Goal: Information Seeking & Learning: Find specific page/section

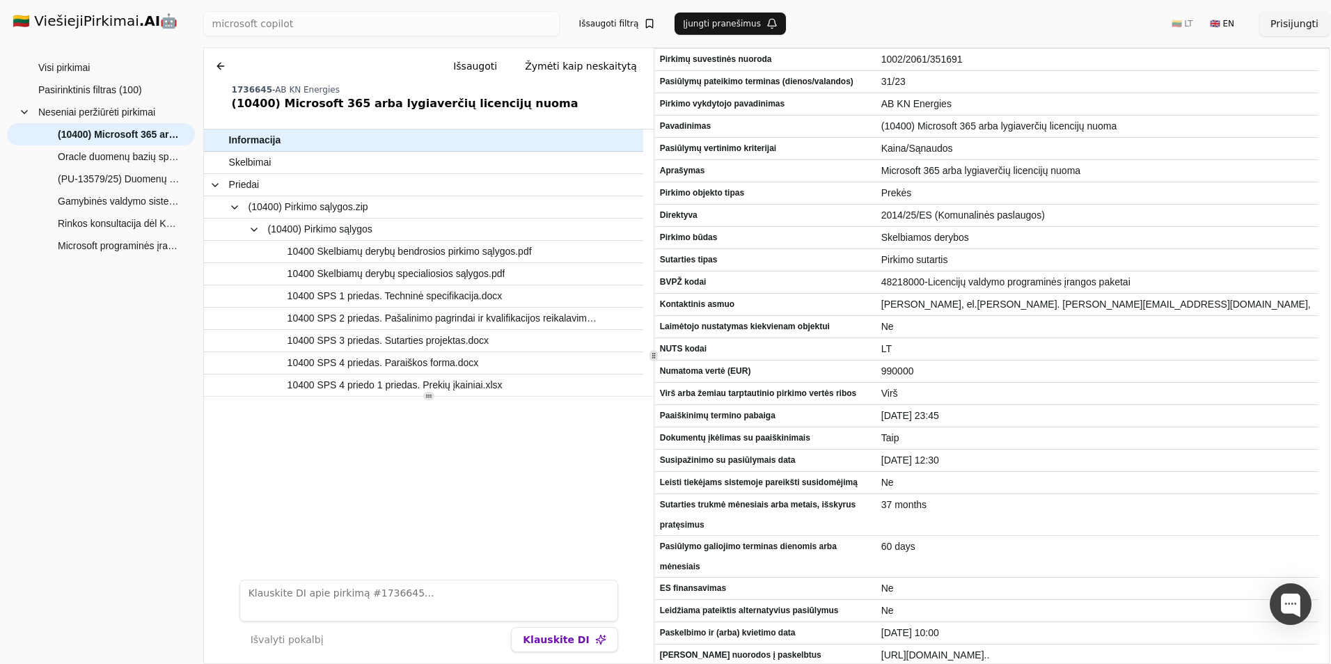
click at [371, 35] on div "microsoft copilot Ieškoti Išsaugoti filtrą Įjungti pranešimus 🇱🇹 LT 🇬🇧 EN Prisi…" at bounding box center [766, 23] width 1126 height 47
drag, startPoint x: 371, startPoint y: 36, endPoint x: 202, endPoint y: 23, distance: 169.7
click at [202, 23] on div "🇱🇹 ViešiejiPirkimai .AI 🤖 Prisijungti Group Visi pirkimai Pasirinktinis filtras…" at bounding box center [665, 332] width 1331 height 664
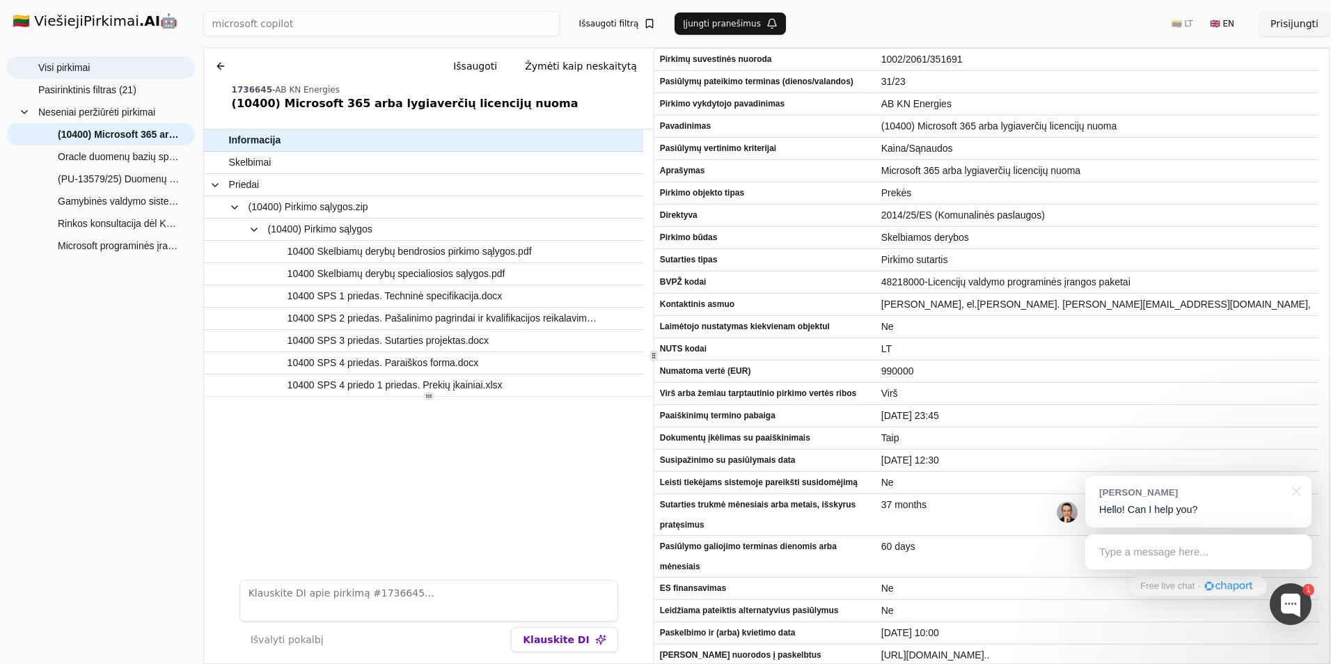
click at [89, 67] on span "Visi pirkimai" at bounding box center [64, 67] width 52 height 21
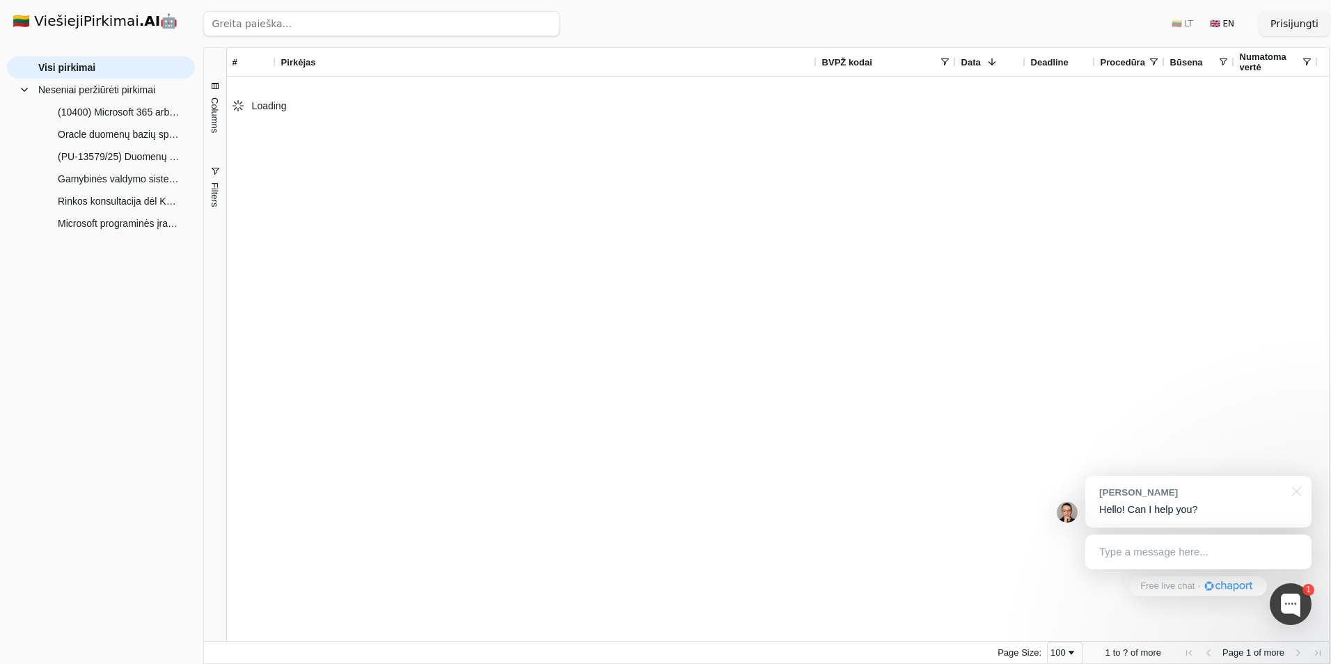
click at [394, 24] on input "search" at bounding box center [381, 23] width 356 height 25
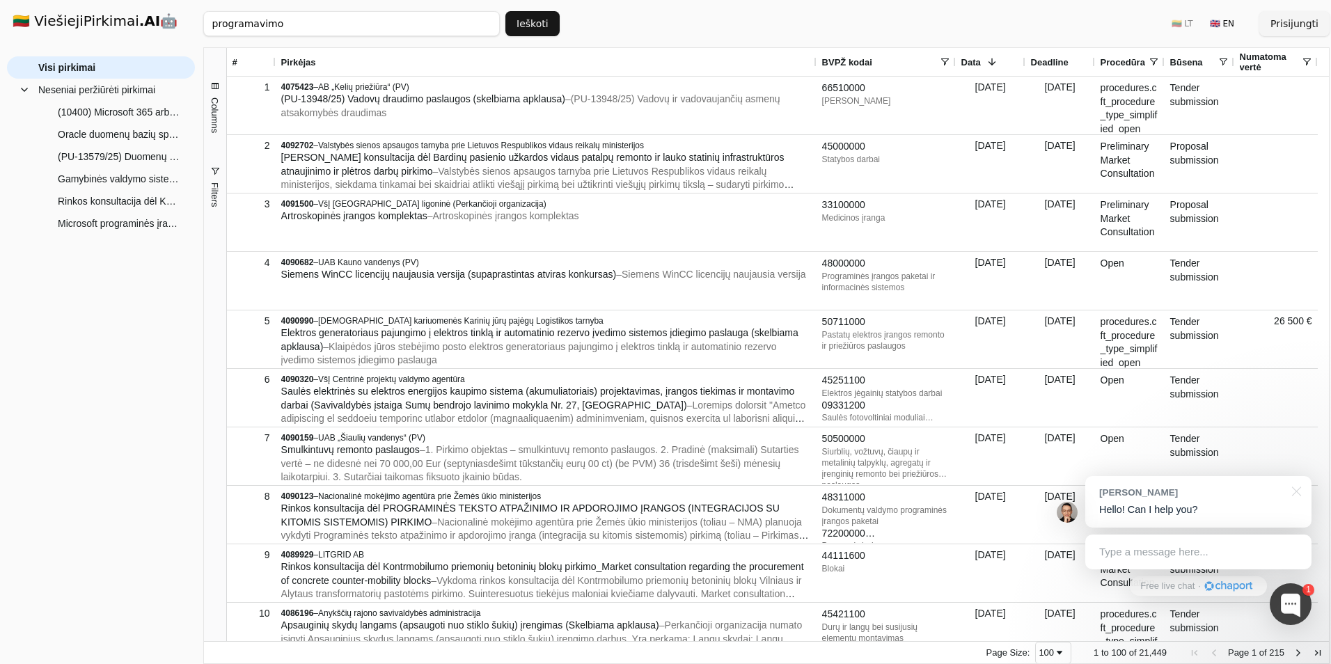
type input "programavimo"
click at [527, 31] on button "Ieškoti" at bounding box center [532, 23] width 54 height 25
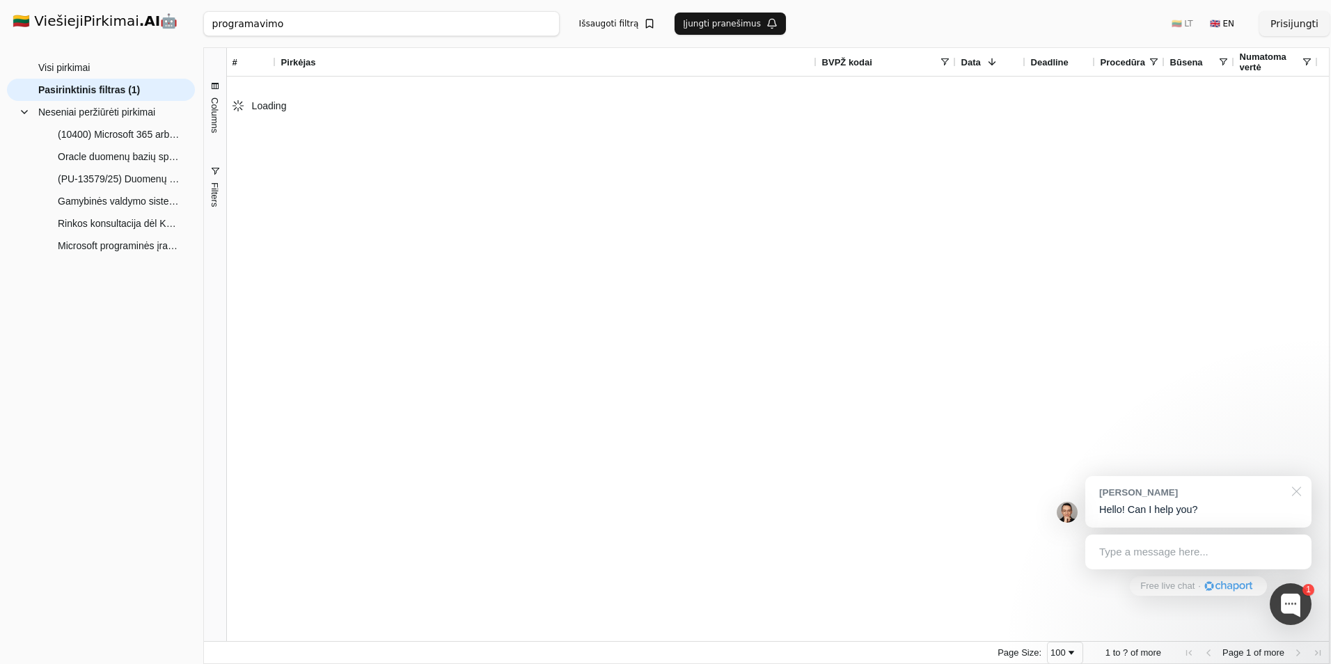
click at [1297, 494] on div at bounding box center [1294, 490] width 35 height 29
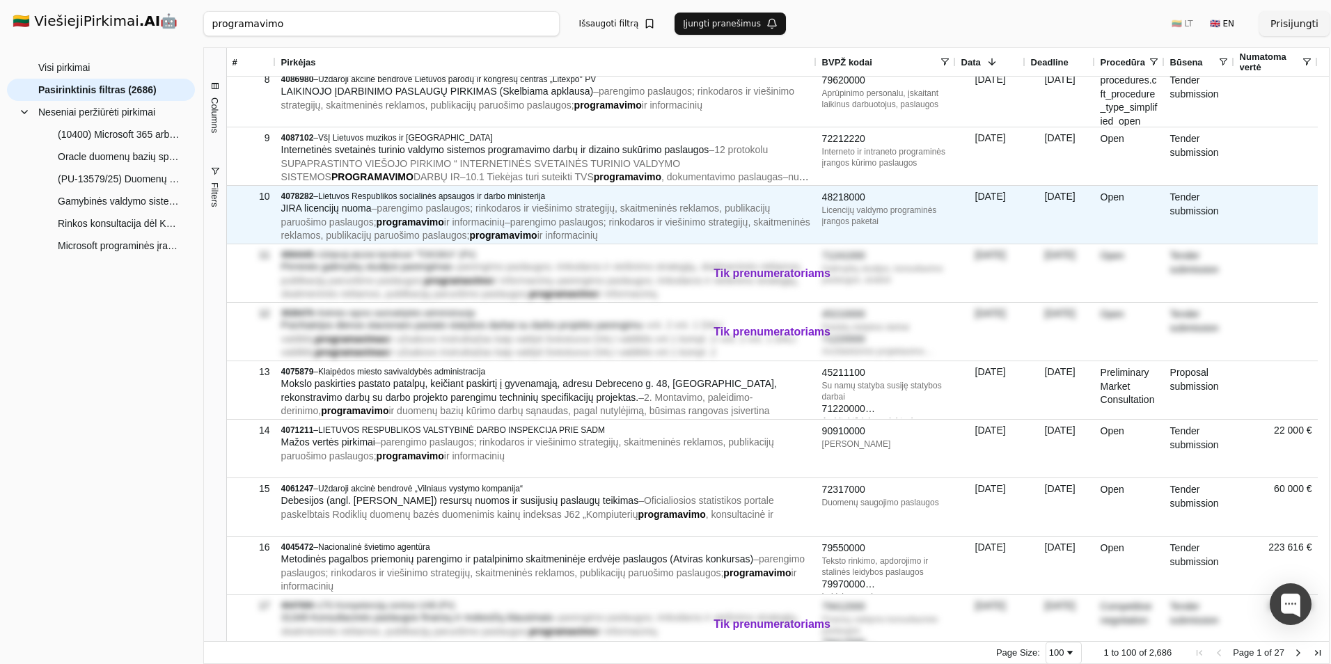
scroll to position [418, 0]
